Goal: Transaction & Acquisition: Obtain resource

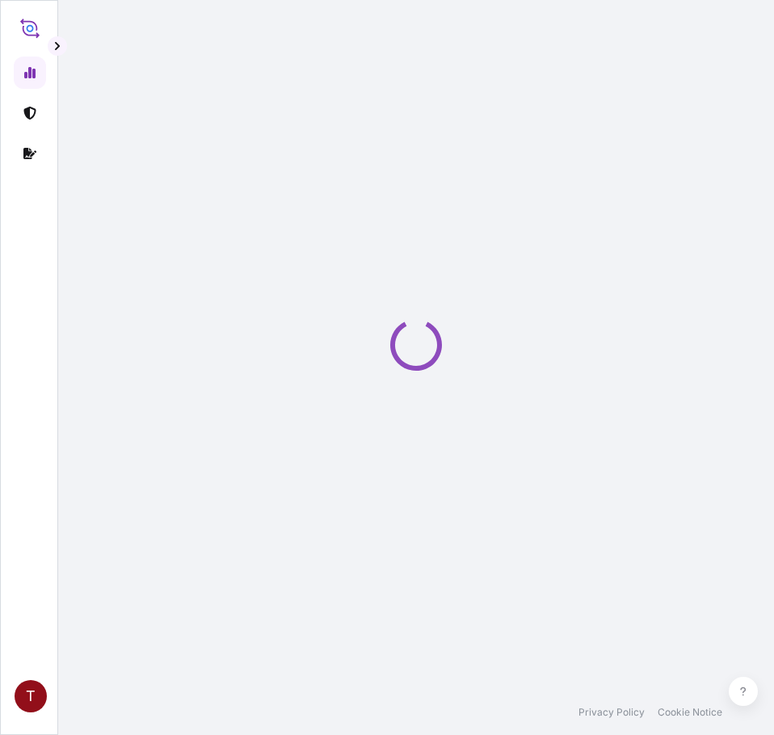
select select "2025"
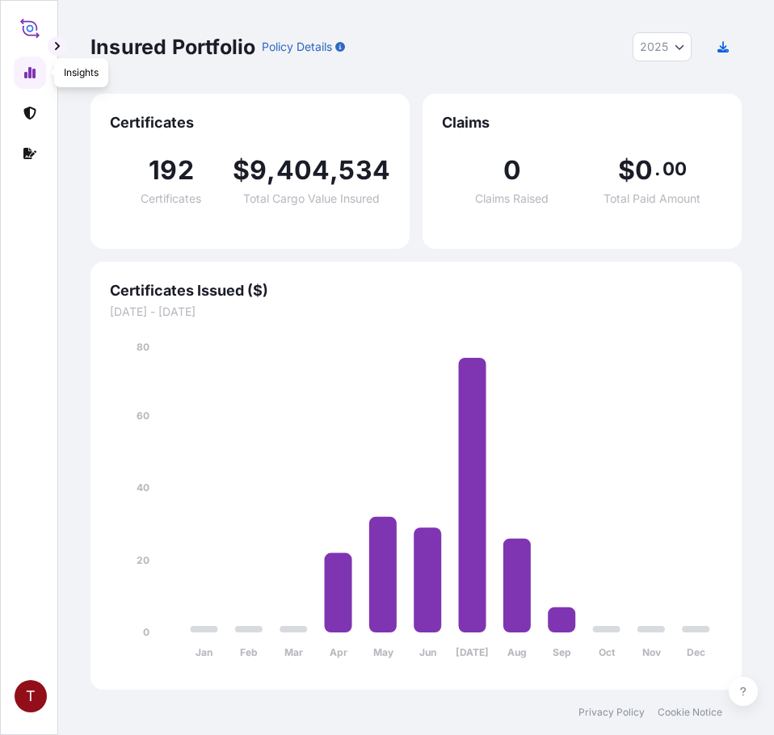
click at [27, 69] on icon at bounding box center [29, 72] width 13 height 13
click at [31, 115] on icon at bounding box center [29, 113] width 13 height 13
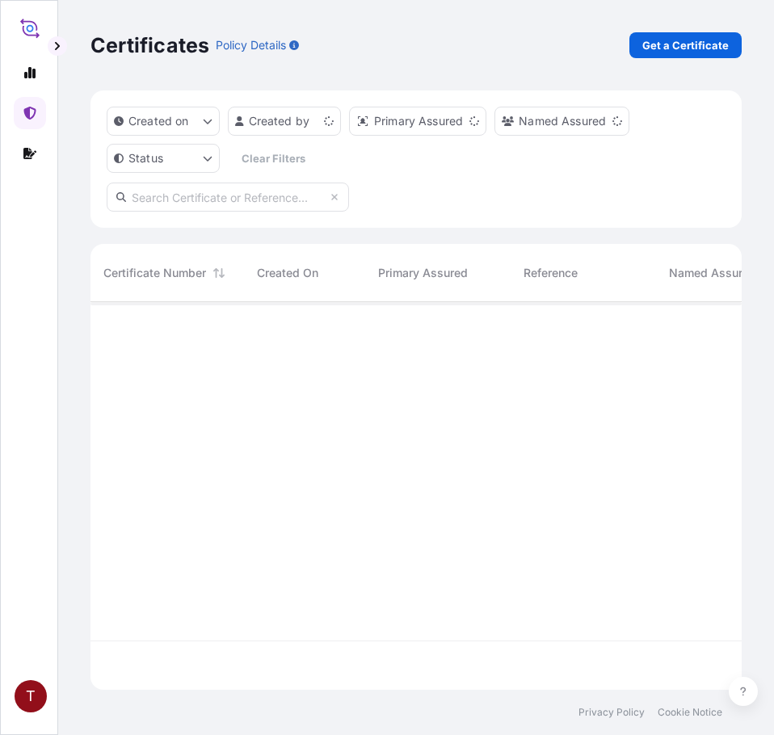
scroll to position [384, 639]
click at [672, 47] on p "Get a Certificate" at bounding box center [685, 45] width 86 height 16
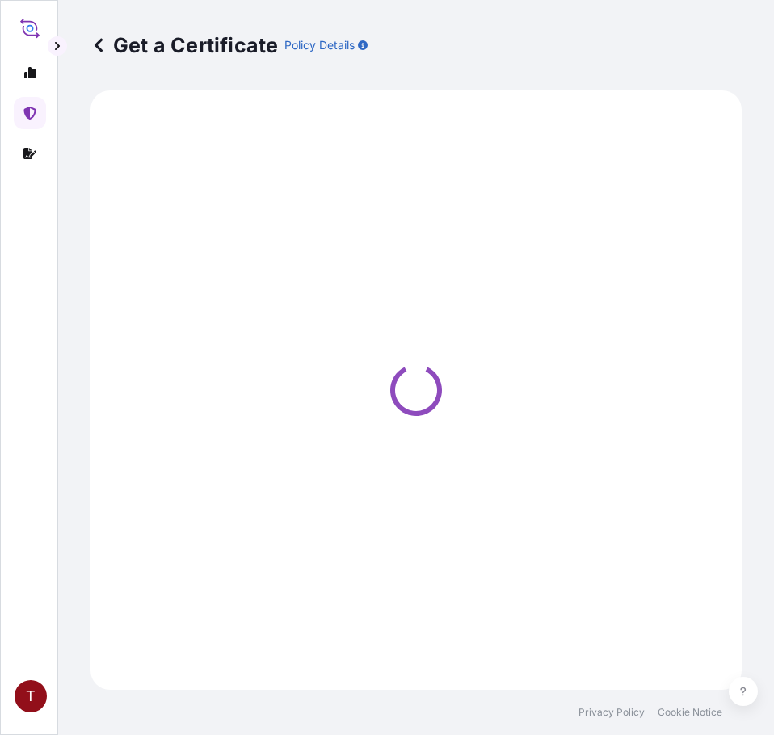
select select "Ocean Vessel"
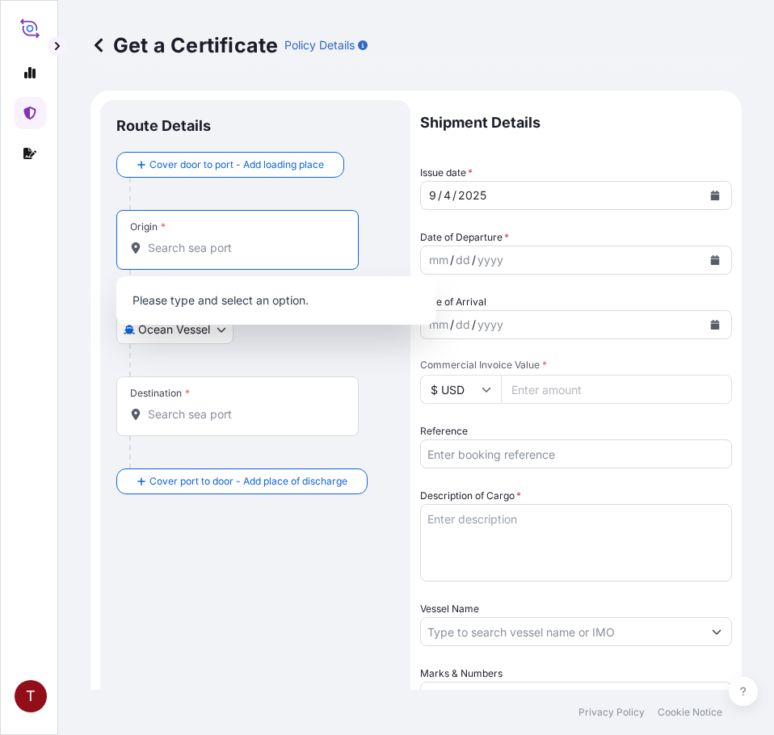
click at [194, 243] on input "Origin *" at bounding box center [243, 248] width 191 height 16
paste input "[GEOGRAPHIC_DATA], [GEOGRAPHIC_DATA]"
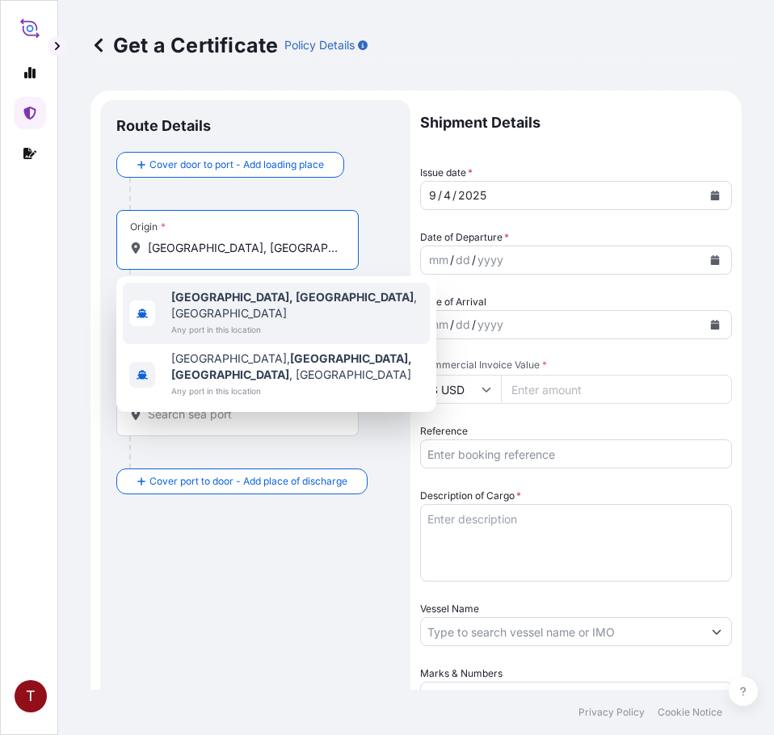
click at [187, 292] on b "[GEOGRAPHIC_DATA], [GEOGRAPHIC_DATA]" at bounding box center [292, 297] width 242 height 14
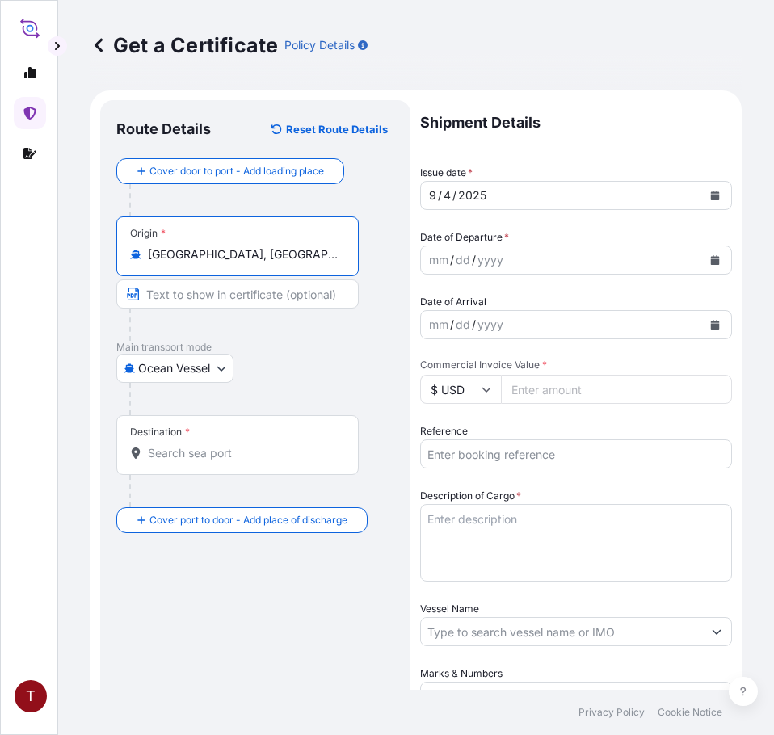
type input "[GEOGRAPHIC_DATA], [GEOGRAPHIC_DATA], [GEOGRAPHIC_DATA]"
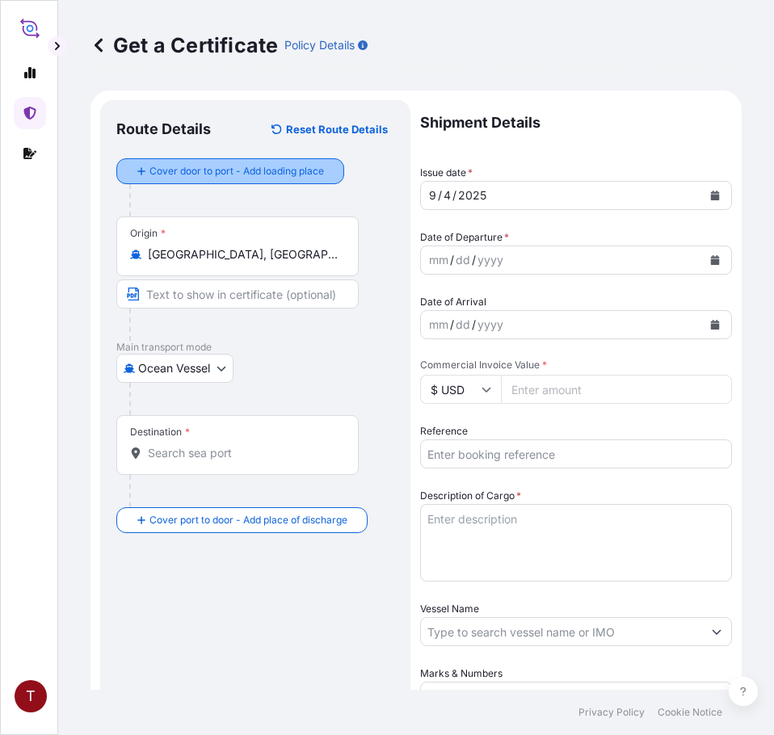
click at [215, 157] on div "Cover door to port - Add loading place" at bounding box center [230, 171] width 200 height 29
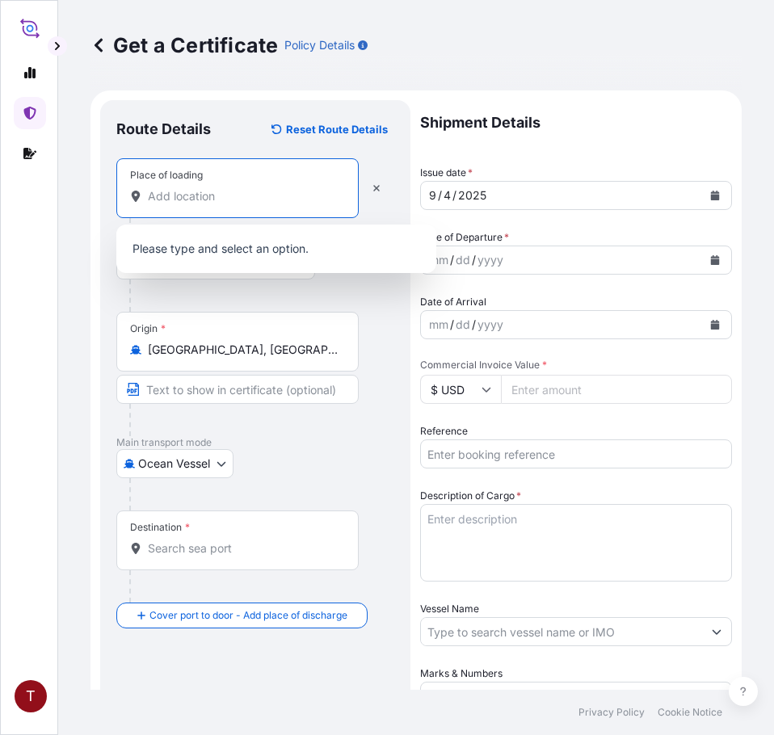
click at [213, 192] on input "Place of loading" at bounding box center [243, 196] width 191 height 16
paste input "[GEOGRAPHIC_DATA], [GEOGRAPHIC_DATA]"
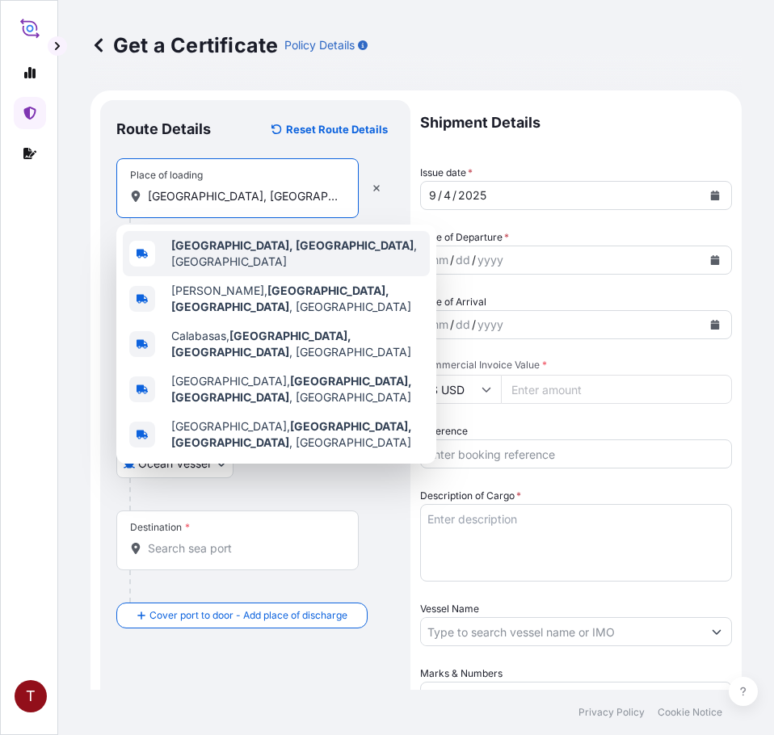
click at [225, 252] on b "[GEOGRAPHIC_DATA], [GEOGRAPHIC_DATA]" at bounding box center [292, 245] width 242 height 14
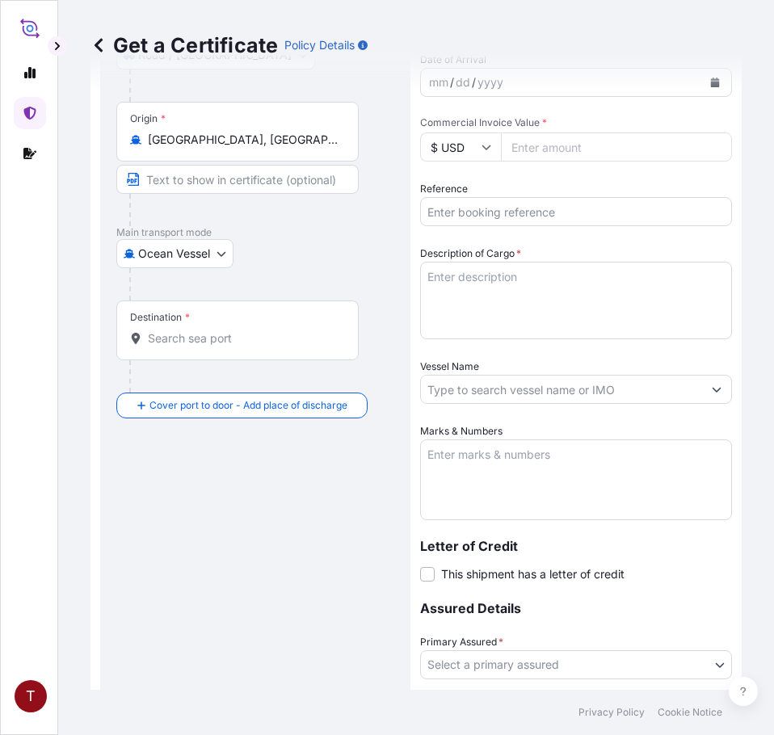
scroll to position [404, 0]
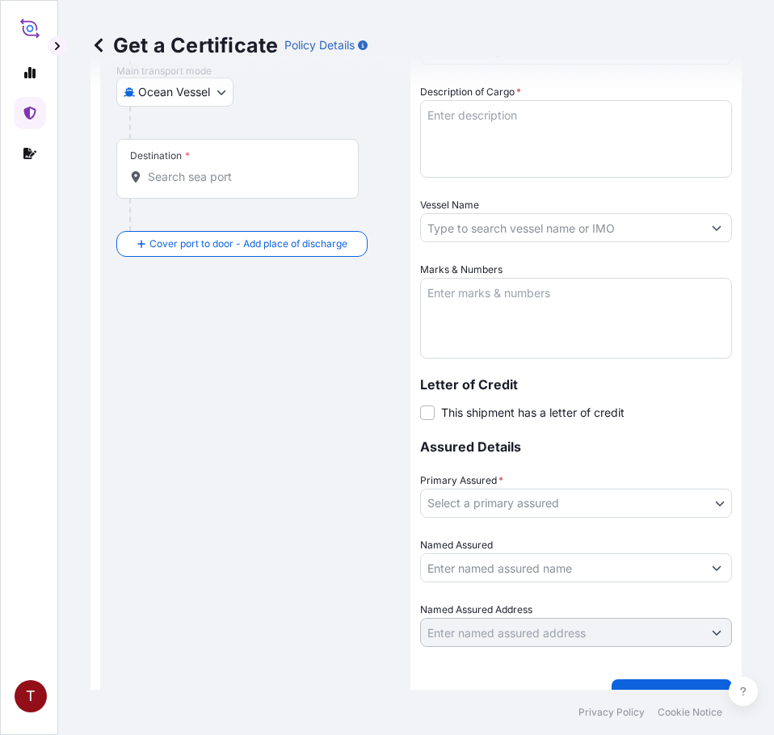
type input "[GEOGRAPHIC_DATA], [GEOGRAPHIC_DATA], [GEOGRAPHIC_DATA]"
click at [230, 174] on input "Destination *" at bounding box center [243, 177] width 191 height 16
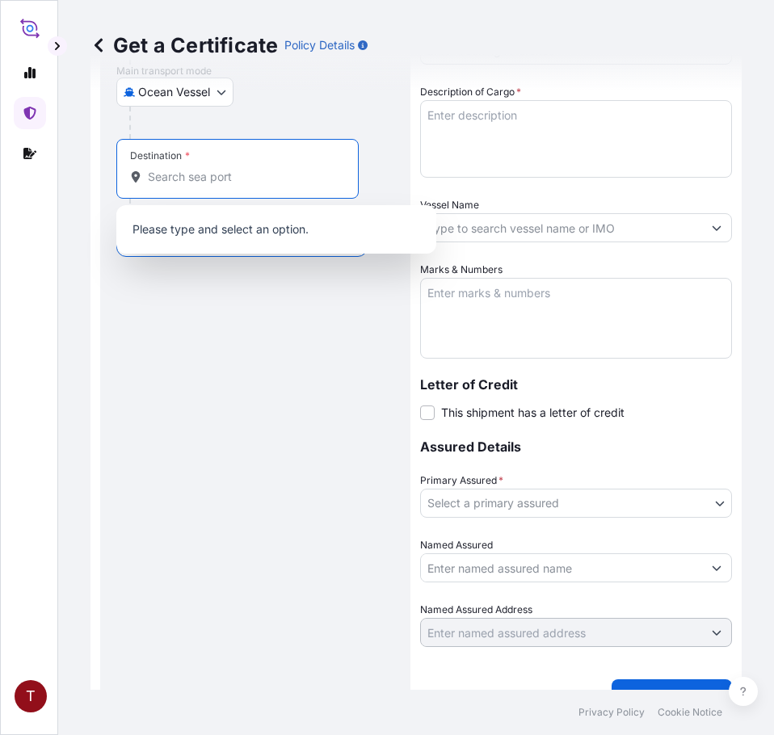
paste input "[GEOGRAPHIC_DATA]"
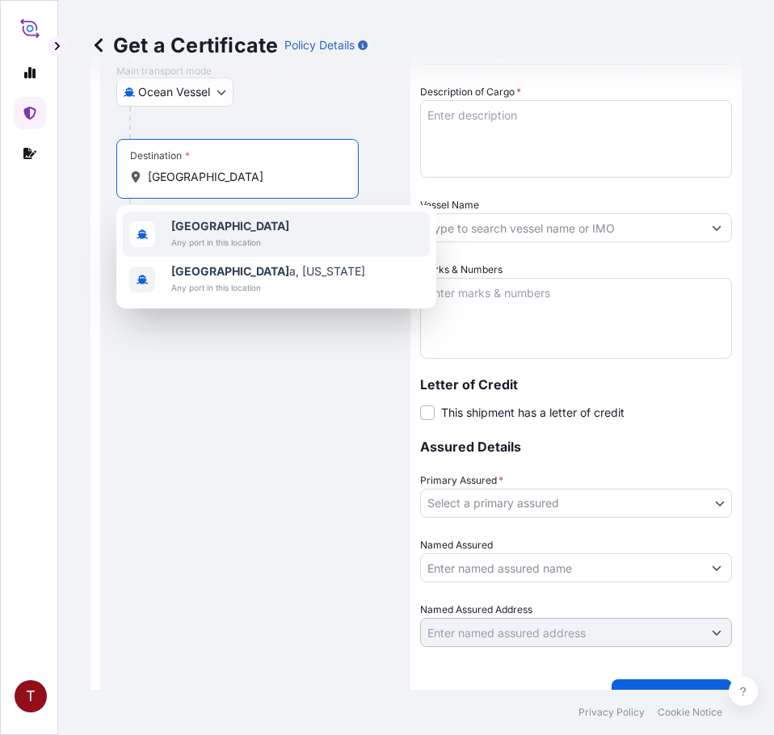
click at [209, 233] on span "[GEOGRAPHIC_DATA]" at bounding box center [230, 226] width 118 height 16
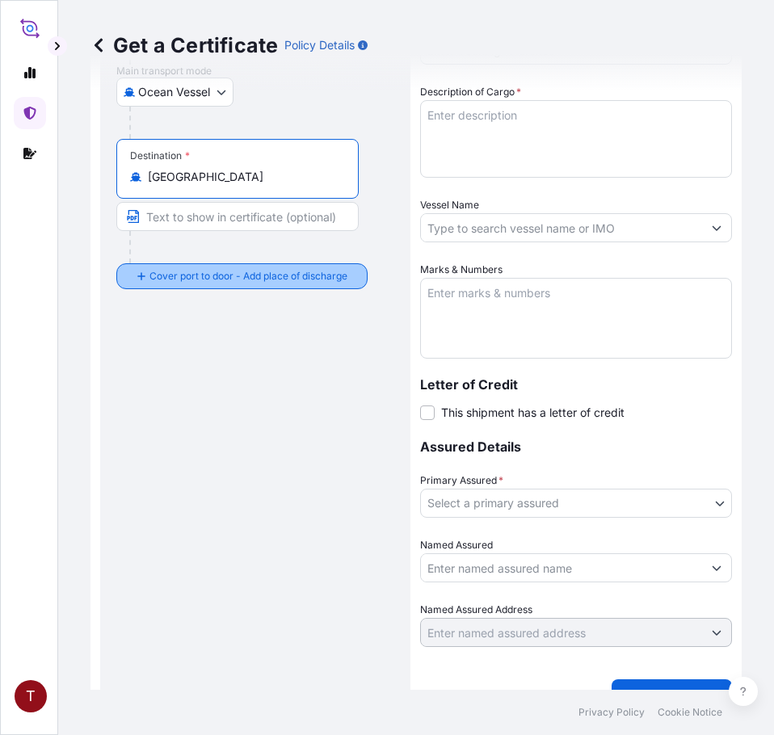
type input "[GEOGRAPHIC_DATA]"
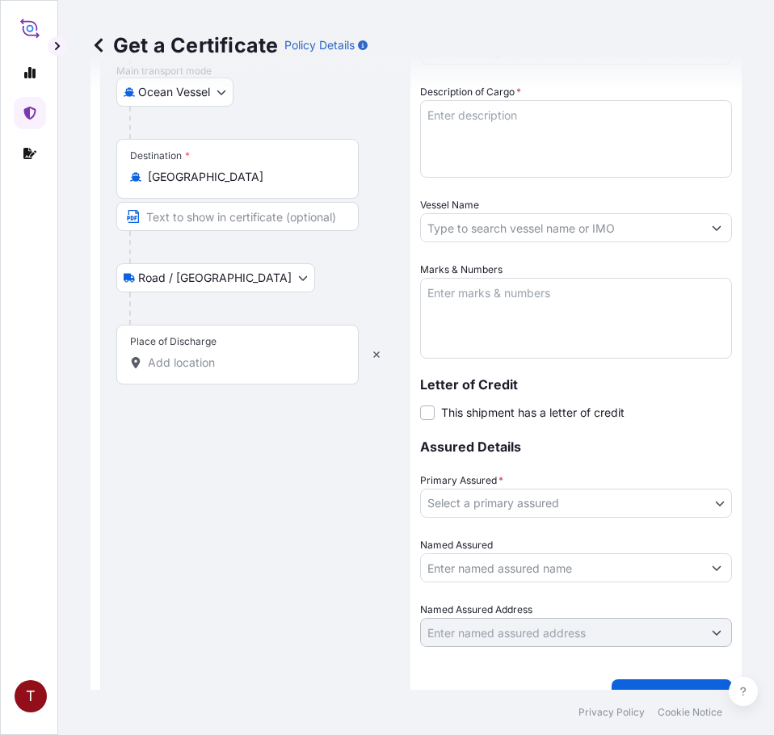
click at [208, 355] on input "Place of Discharge" at bounding box center [243, 363] width 191 height 16
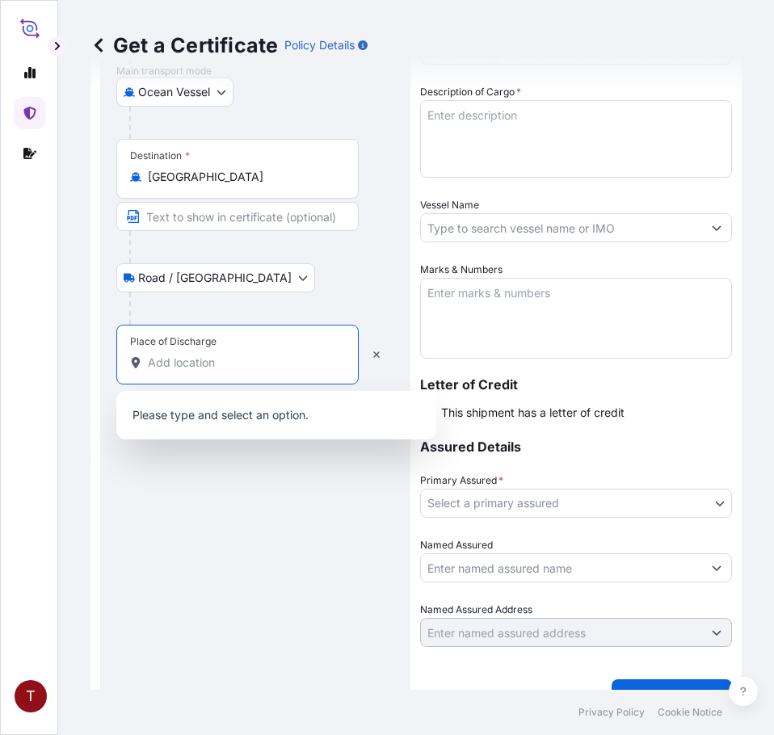
paste input "[GEOGRAPHIC_DATA], [GEOGRAPHIC_DATA]"
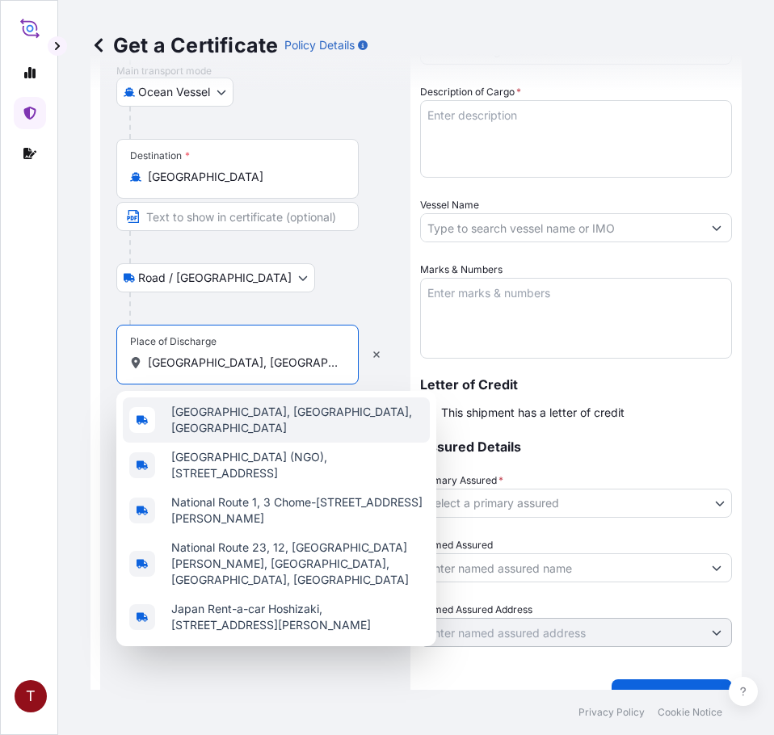
click at [248, 412] on span "[GEOGRAPHIC_DATA], [GEOGRAPHIC_DATA], [GEOGRAPHIC_DATA]" at bounding box center [297, 420] width 252 height 32
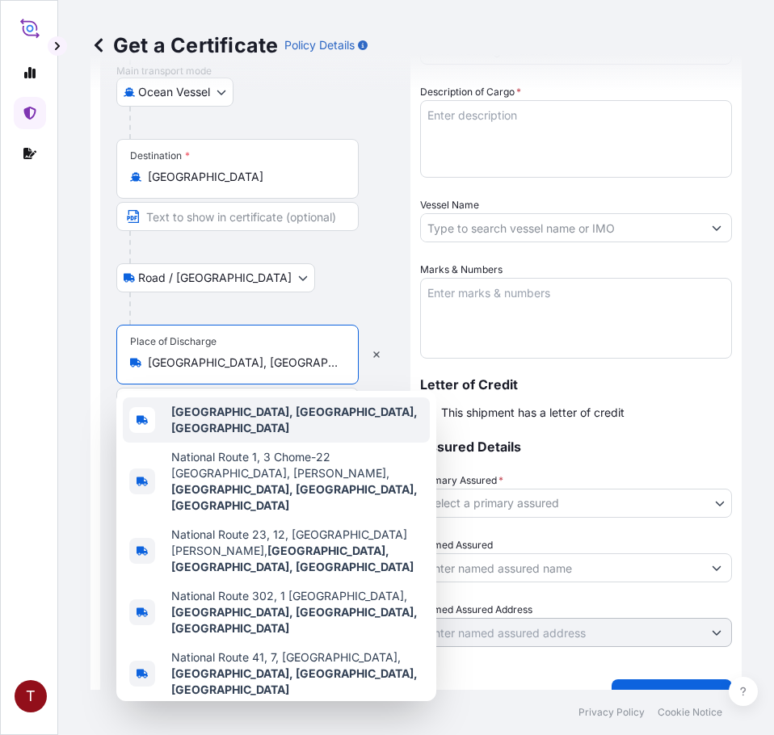
paste input "[GEOGRAPHIC_DATA], [GEOGRAPHIC_DATA]"
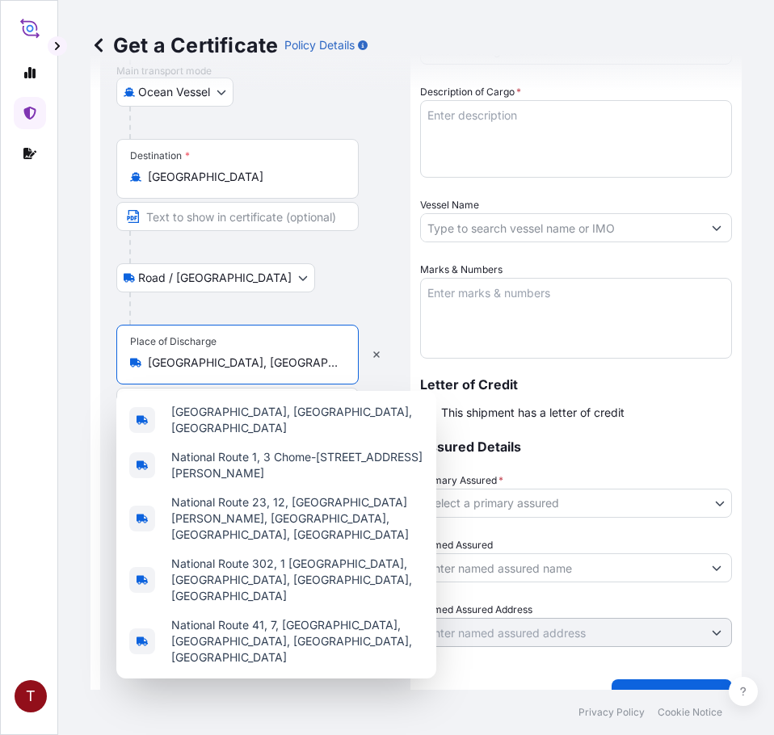
scroll to position [0, 13]
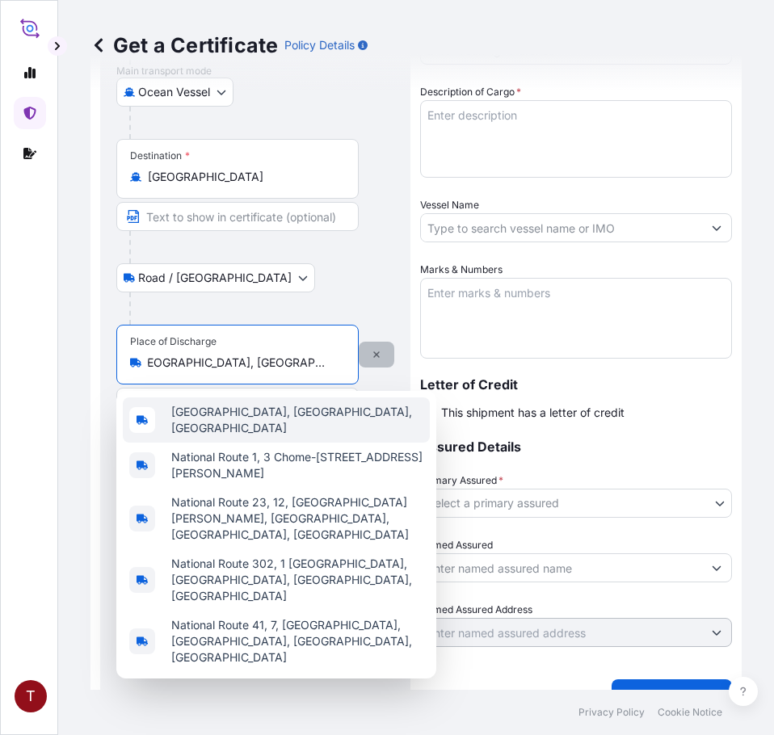
type input "[GEOGRAPHIC_DATA], [GEOGRAPHIC_DATA], [GEOGRAPHIC_DATA], [GEOGRAPHIC_DATA]"
click at [380, 357] on button "button" at bounding box center [377, 355] width 36 height 26
select select "Road / [GEOGRAPHIC_DATA]"
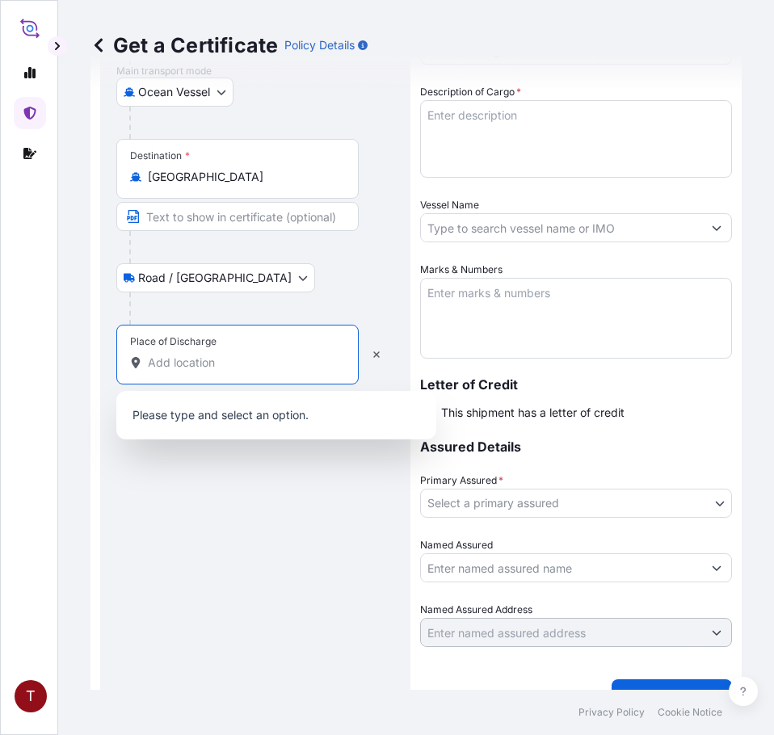
click at [208, 361] on input "Place of Discharge" at bounding box center [243, 363] width 191 height 16
paste input "[GEOGRAPHIC_DATA], [GEOGRAPHIC_DATA]"
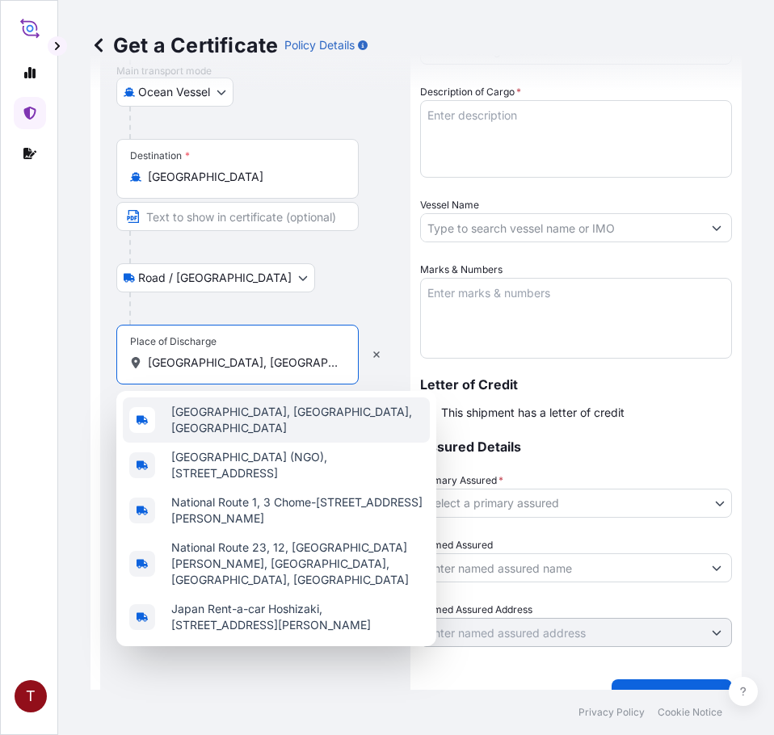
click at [197, 427] on div "[GEOGRAPHIC_DATA], [GEOGRAPHIC_DATA], [GEOGRAPHIC_DATA]" at bounding box center [276, 419] width 307 height 45
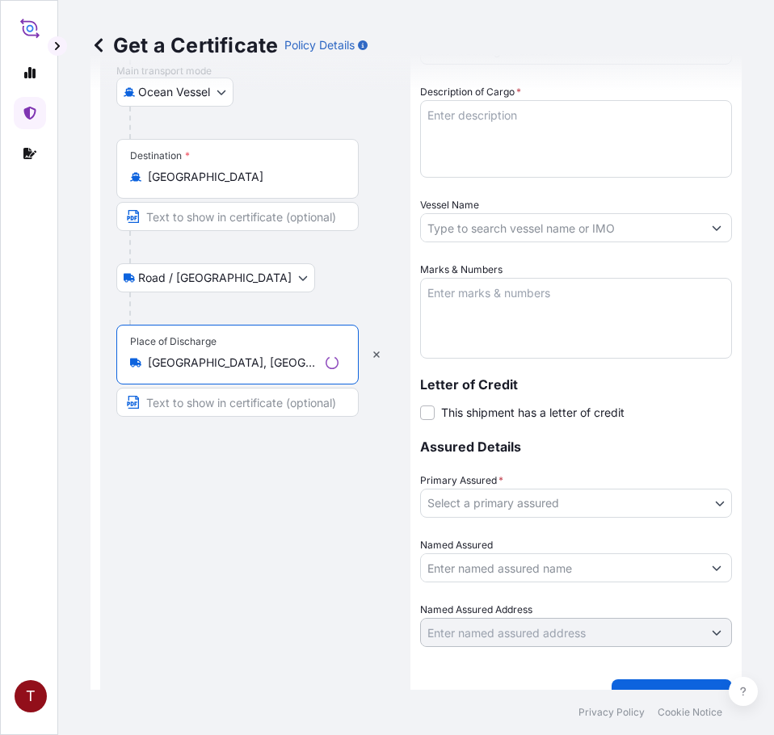
type input "[GEOGRAPHIC_DATA], [GEOGRAPHIC_DATA], [GEOGRAPHIC_DATA]"
click at [193, 401] on input "Text to appear on certificate" at bounding box center [237, 402] width 242 height 29
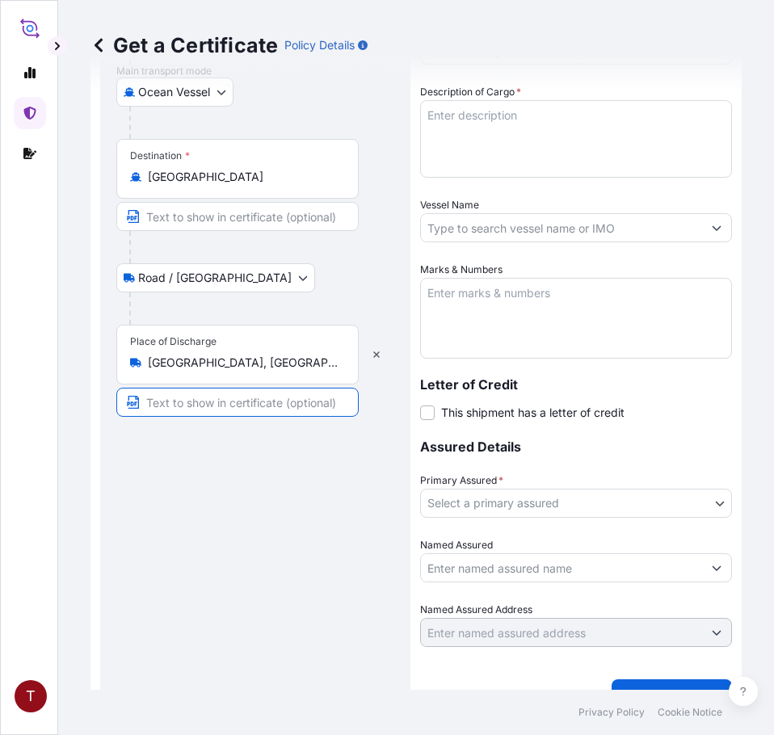
paste input "[GEOGRAPHIC_DATA], [GEOGRAPHIC_DATA]"
type input "[GEOGRAPHIC_DATA], [GEOGRAPHIC_DATA]"
click at [254, 571] on div "Route Details Reset Route Details Place of loading [GEOGRAPHIC_DATA], [GEOGRAPH…" at bounding box center [255, 204] width 278 height 983
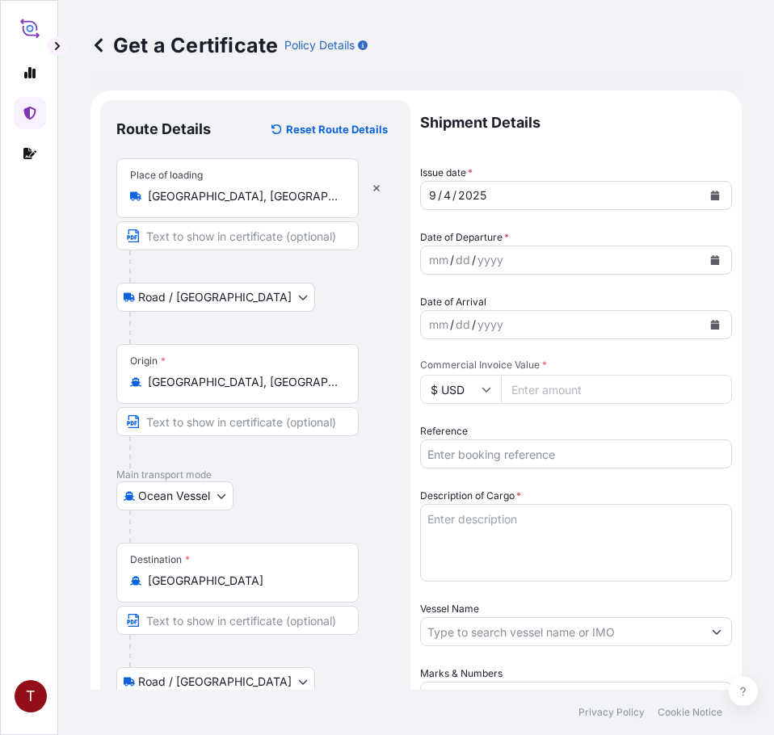
click at [711, 261] on icon "Calendar" at bounding box center [715, 260] width 9 height 10
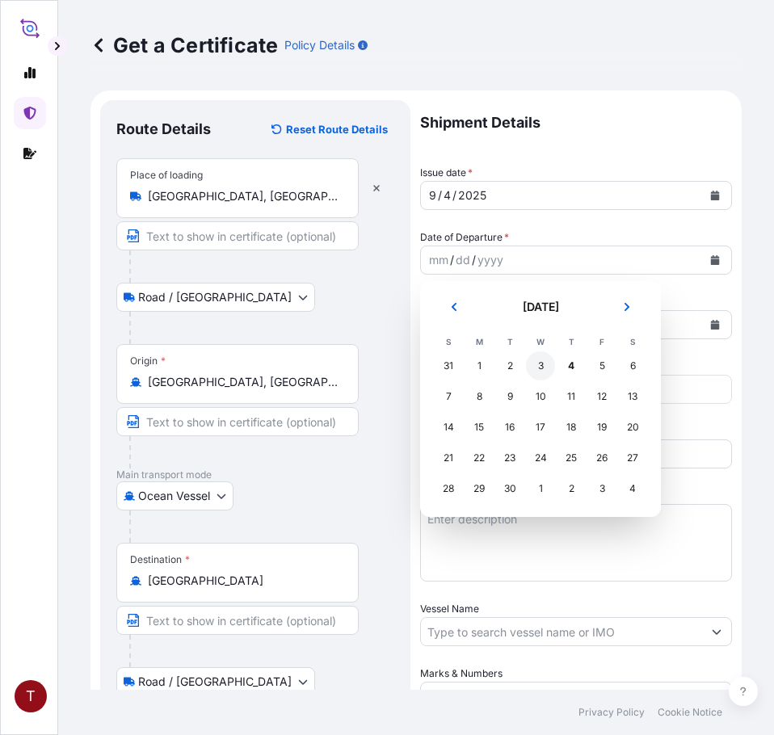
click at [542, 367] on div "3" at bounding box center [540, 365] width 29 height 29
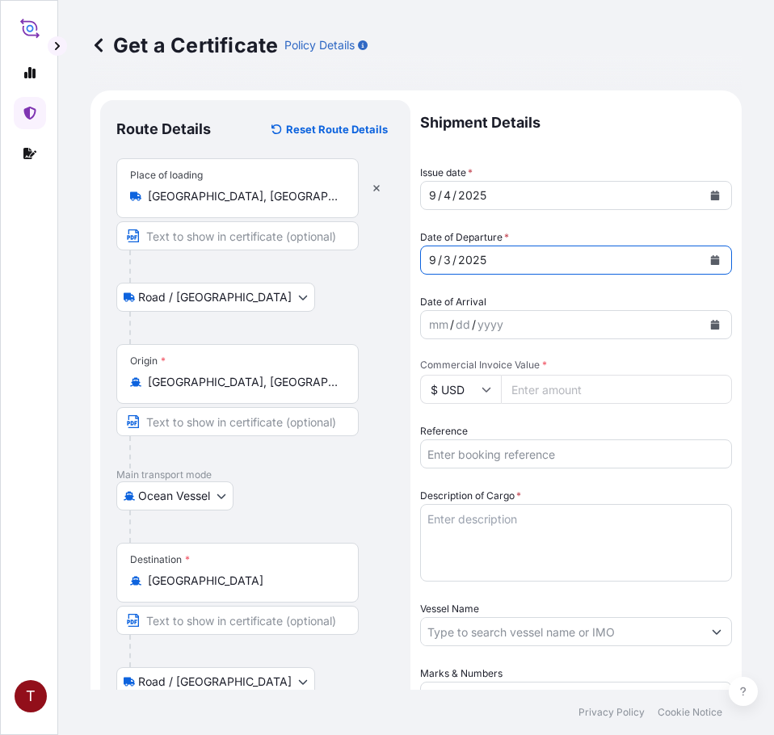
click at [703, 329] on button "Calendar" at bounding box center [715, 325] width 26 height 26
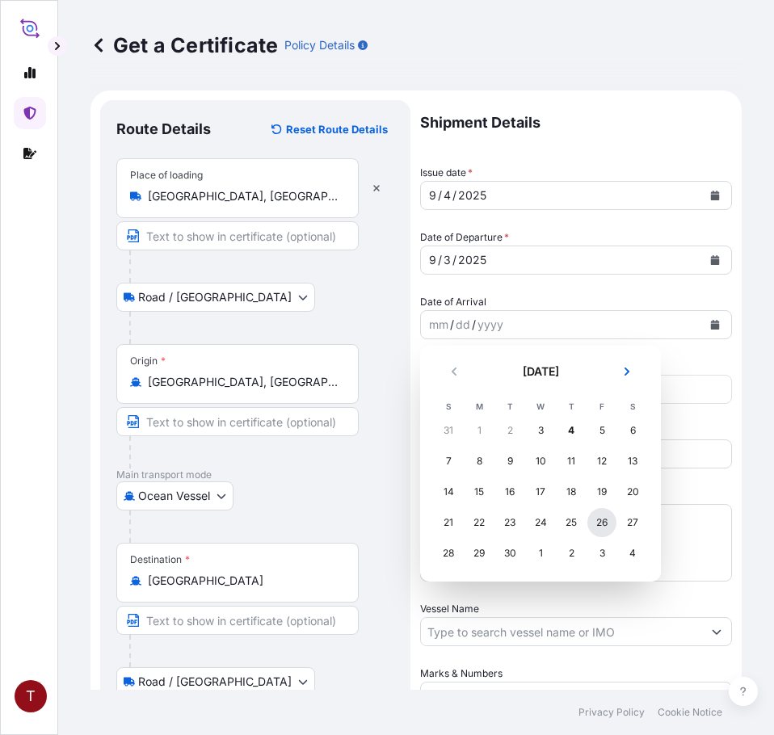
click at [599, 522] on div "26" at bounding box center [601, 522] width 29 height 29
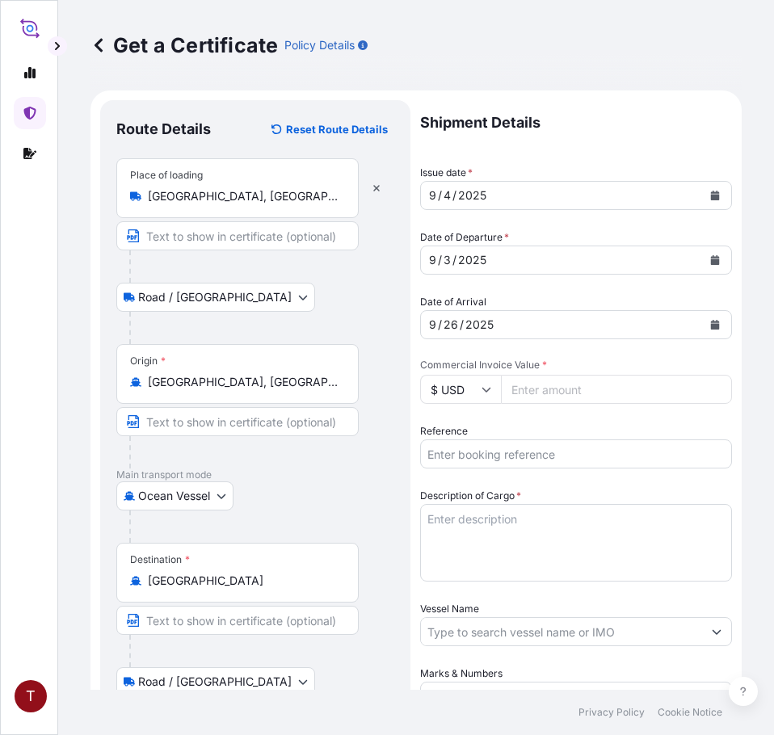
click at [539, 392] on input "Commercial Invoice Value *" at bounding box center [616, 389] width 231 height 29
paste input "6188.88"
type input "6188.88"
click at [506, 454] on input "Reference" at bounding box center [576, 453] width 312 height 29
paste input "10420839728"
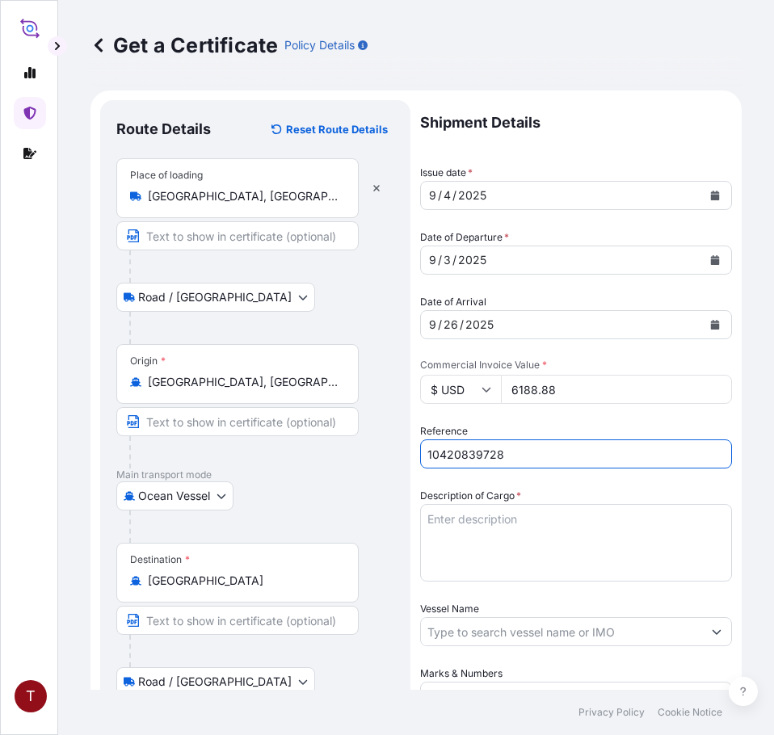
scroll to position [81, 0]
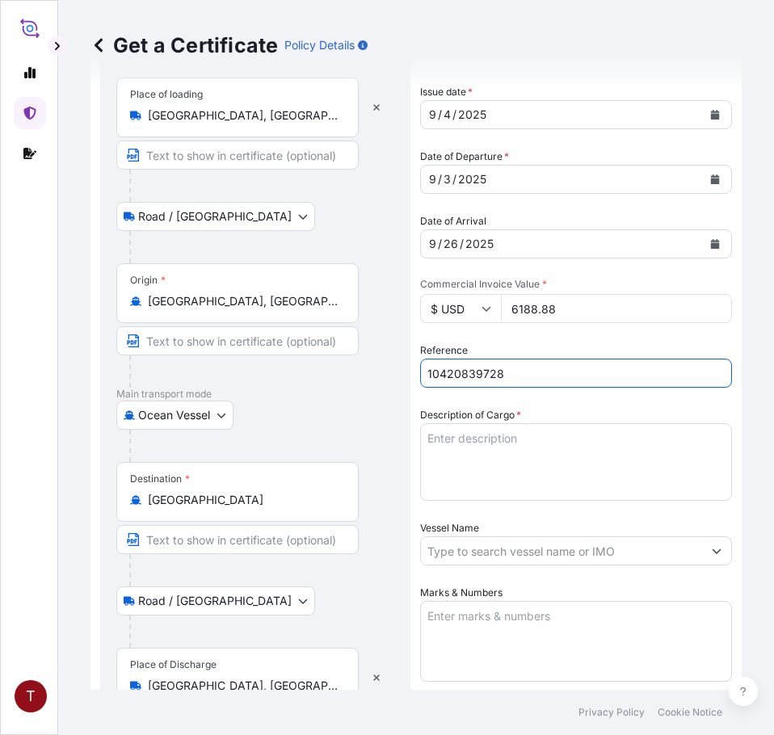
type input "10420839728"
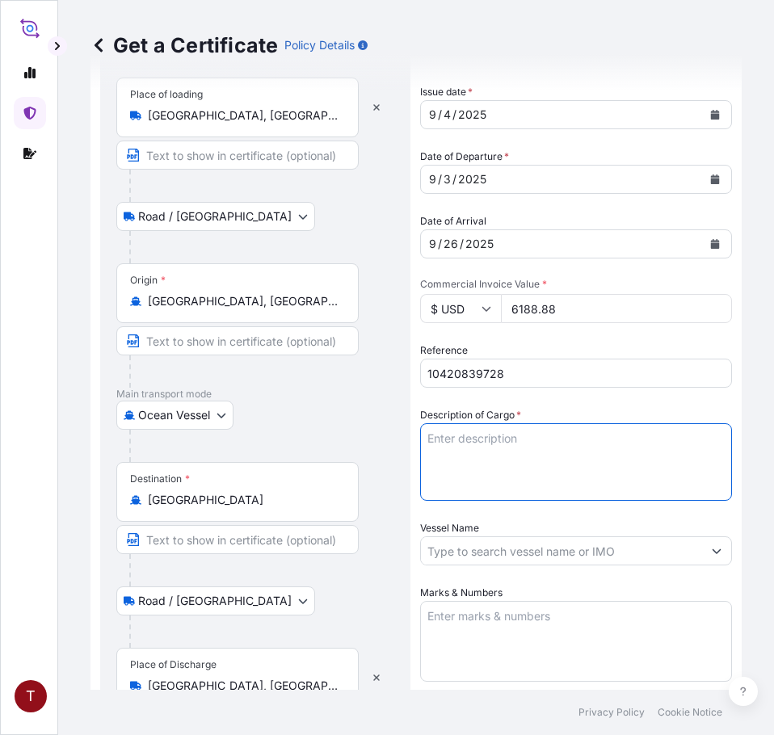
click at [491, 454] on textarea "Description of Cargo *" at bounding box center [576, 462] width 312 height 78
paste textarea "DRUMS LOADED INTO 1 LCL CALIMULSE PR"
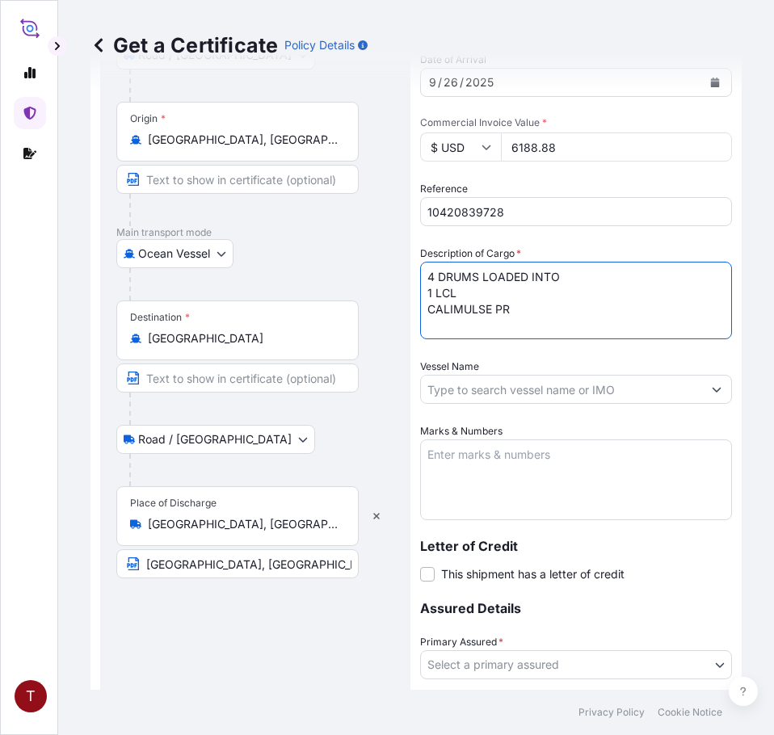
type textarea "4 DRUMS LOADED INTO 1 LCL CALIMULSE PR"
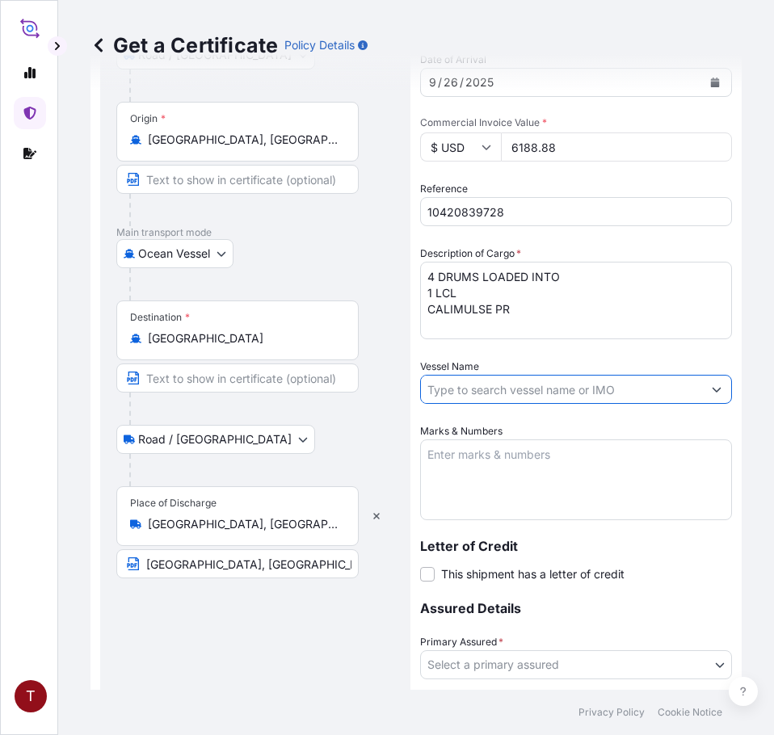
click at [472, 389] on input "Vessel Name" at bounding box center [561, 389] width 281 height 29
paste input "ONE HANNOVER 098W"
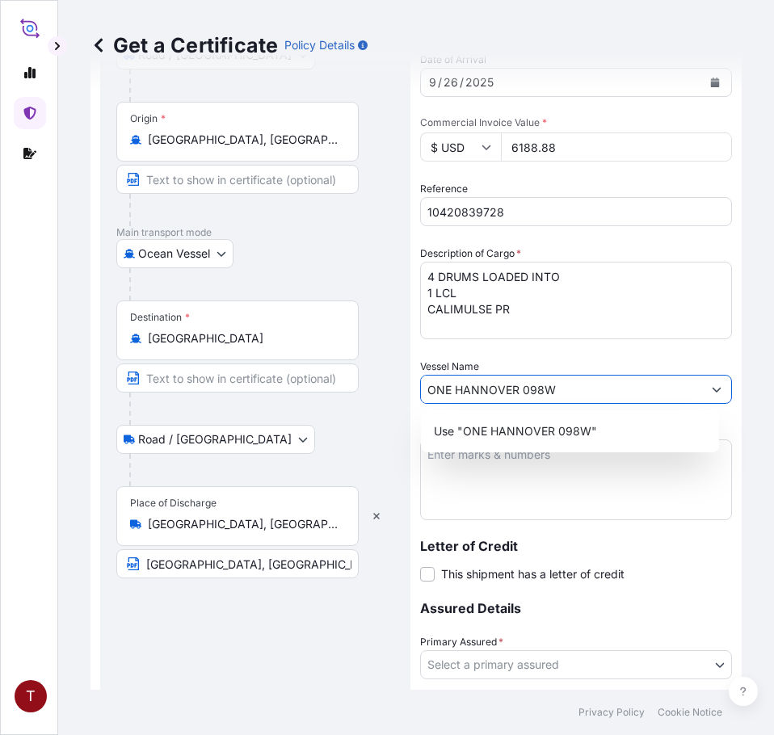
type input "ONE HANNOVER 098W"
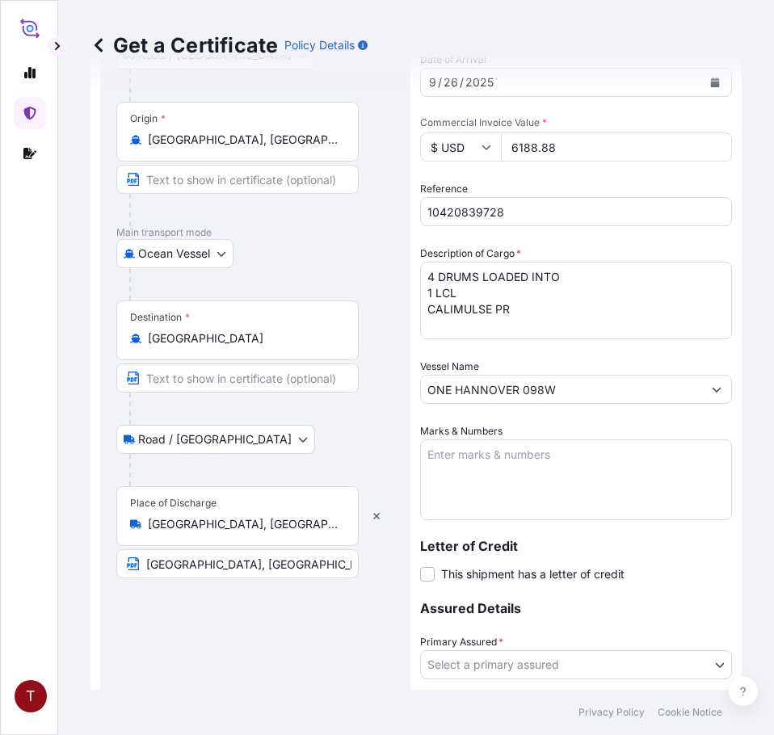
click at [474, 452] on textarea "Marks & Numbers" at bounding box center [576, 479] width 312 height 81
paste textarea "10420839728 107886 235883 A05425"
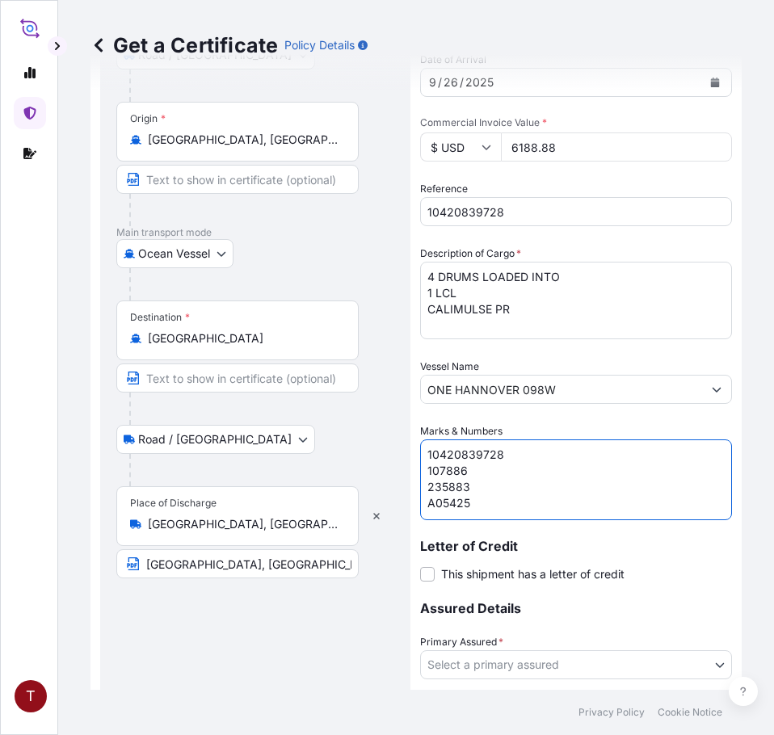
scroll to position [6, 0]
click at [443, 464] on textarea "10420839728 107886 235883 A05425" at bounding box center [576, 479] width 312 height 81
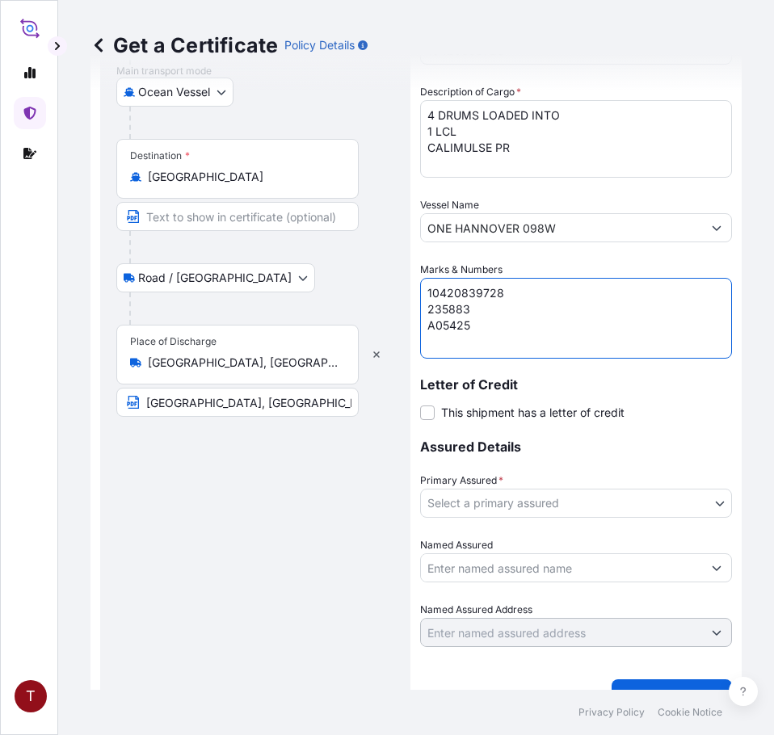
scroll to position [435, 0]
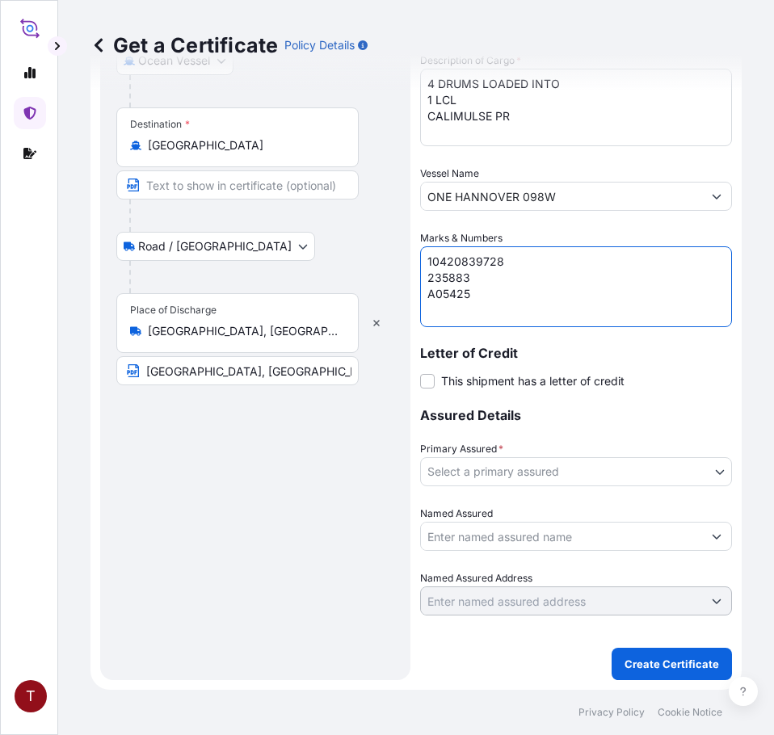
type textarea "10420839728 235883 A05425"
click at [511, 472] on body "T Get a Certificate Policy Details Route Details Reset Route Details Place of l…" at bounding box center [387, 367] width 774 height 735
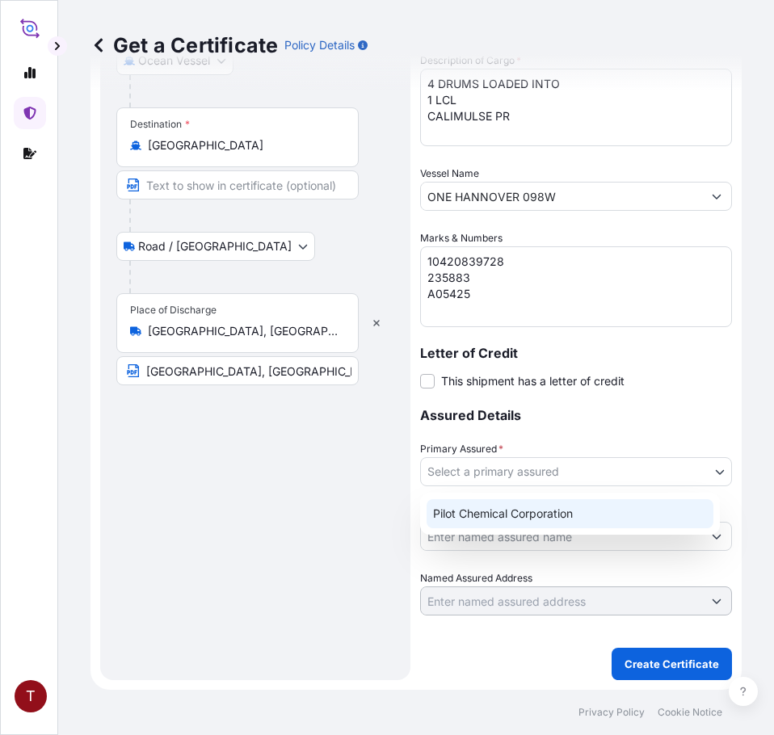
click at [504, 512] on div "Pilot Chemical Corporation" at bounding box center [569, 513] width 287 height 29
select select "31545"
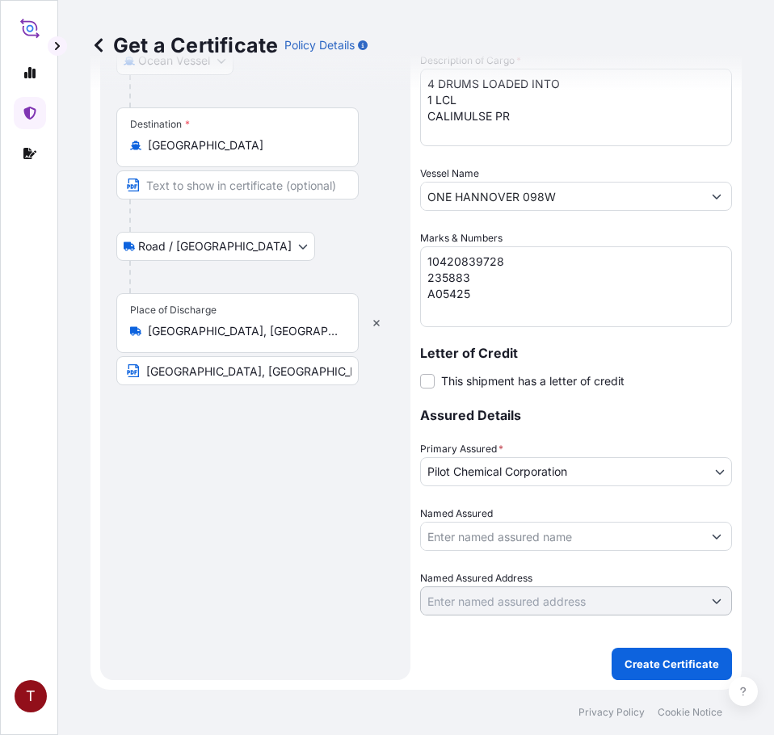
click at [477, 537] on input "Named Assured" at bounding box center [561, 536] width 281 height 29
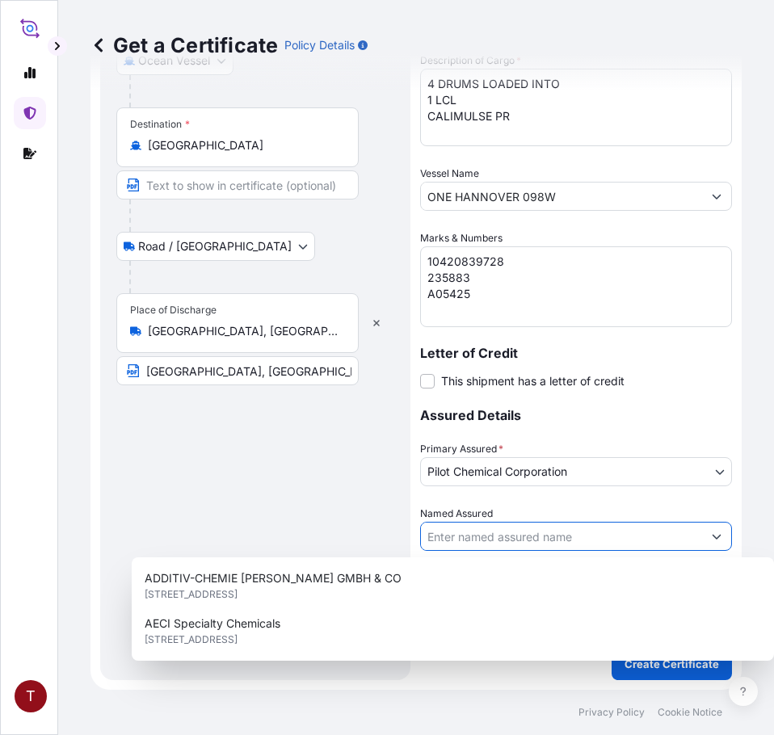
paste input "SANYO LIFE MATERIAL CO LTD 8TH [GEOGRAPHIC_DATA]. CENTER [GEOGRAPHIC_DATA] JP"
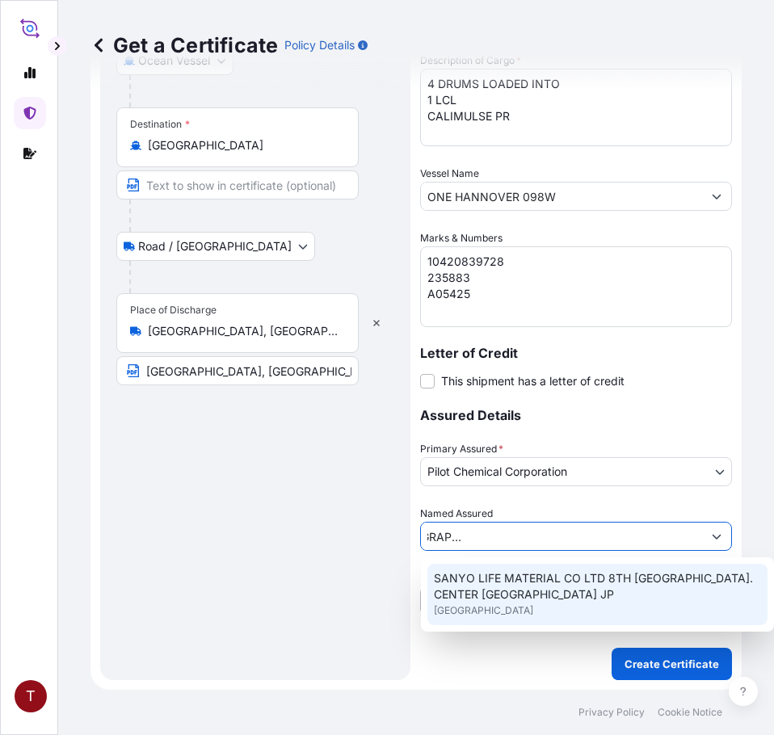
click at [566, 590] on span "SANYO LIFE MATERIAL CO LTD 8TH [GEOGRAPHIC_DATA]. CENTER [GEOGRAPHIC_DATA] JP" at bounding box center [597, 586] width 327 height 32
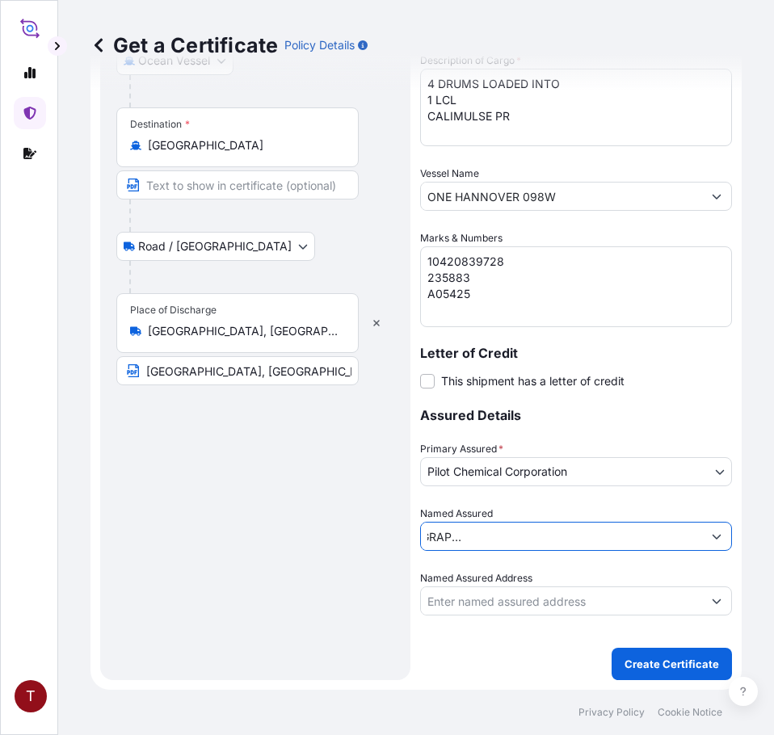
type input "SANYO LIFE MATERIAL CO LTD 8TH [GEOGRAPHIC_DATA]. CENTER [GEOGRAPHIC_DATA] JP"
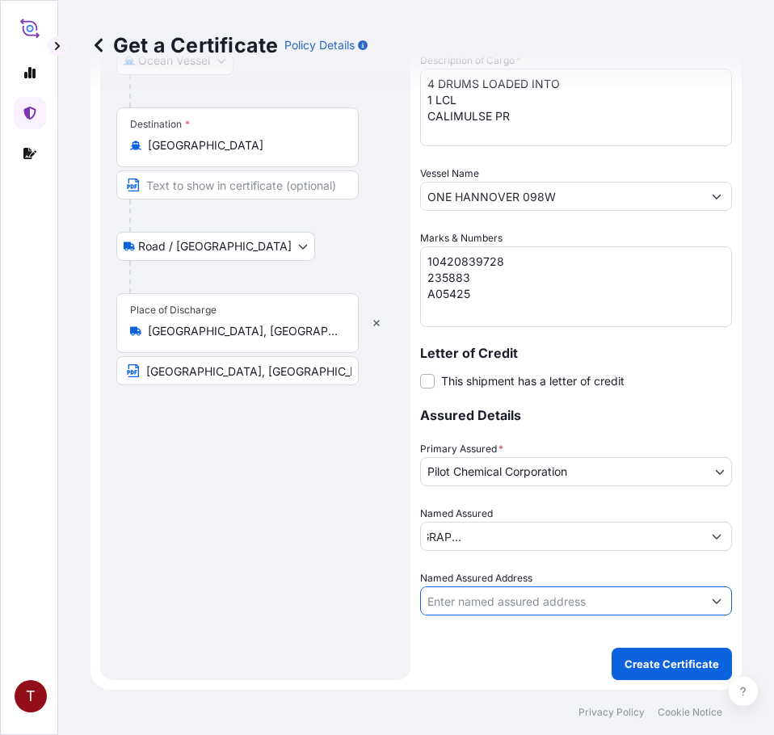
scroll to position [0, 0]
click at [575, 597] on input "Named Assured Address" at bounding box center [561, 600] width 281 height 29
paste input "SANYO LIFE MATERIAL CO LTD 8TH [GEOGRAPHIC_DATA]. CENTER [GEOGRAPHIC_DATA] JP"
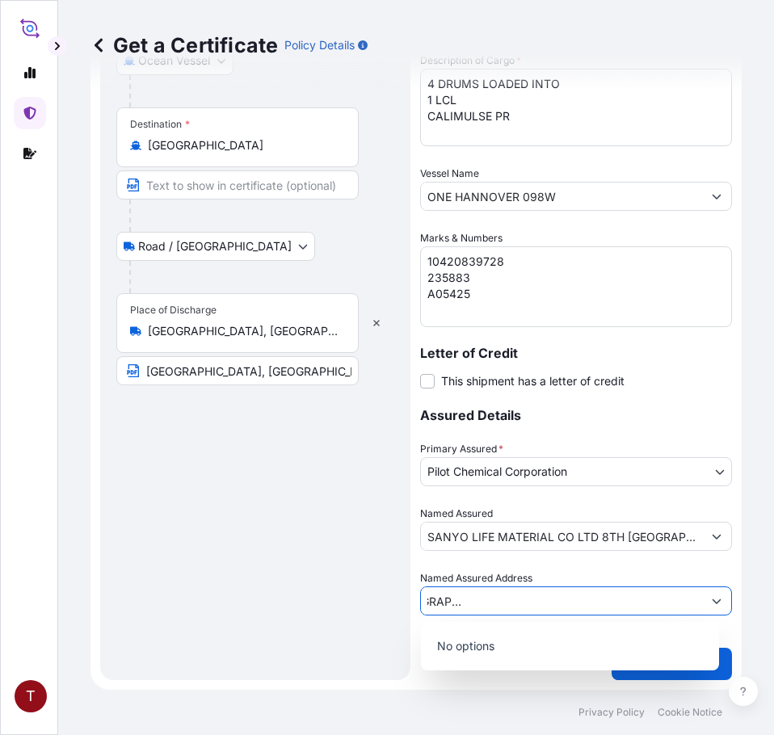
type input "SANYO LIFE MATERIAL CO LTD 8TH [GEOGRAPHIC_DATA]. CENTER [GEOGRAPHIC_DATA] JP"
click at [154, 591] on div "Route Details Reset Route Details Place of loading [GEOGRAPHIC_DATA], [GEOGRAPH…" at bounding box center [255, 172] width 278 height 983
